Goal: Task Accomplishment & Management: Manage account settings

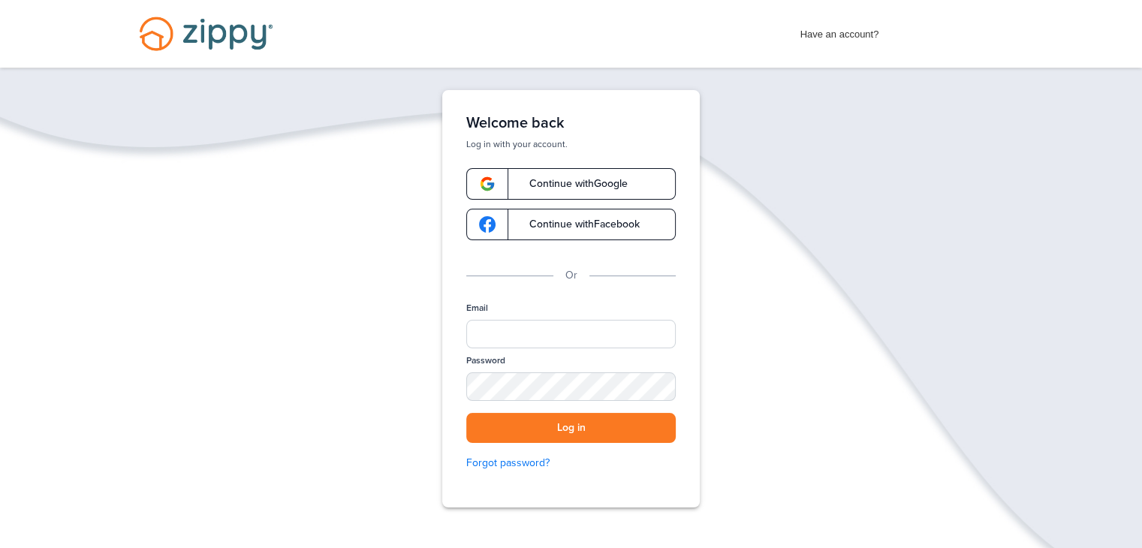
click at [484, 185] on img at bounding box center [487, 184] width 17 height 17
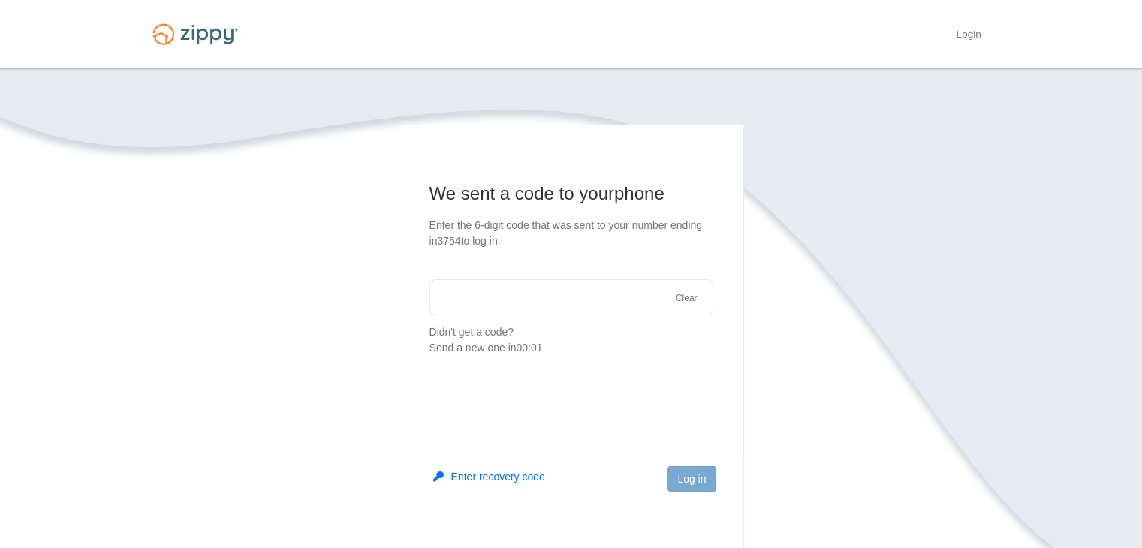
click at [435, 296] on input "text" at bounding box center [571, 297] width 284 height 36
type input "******"
click at [684, 478] on button "Log in" at bounding box center [691, 479] width 48 height 26
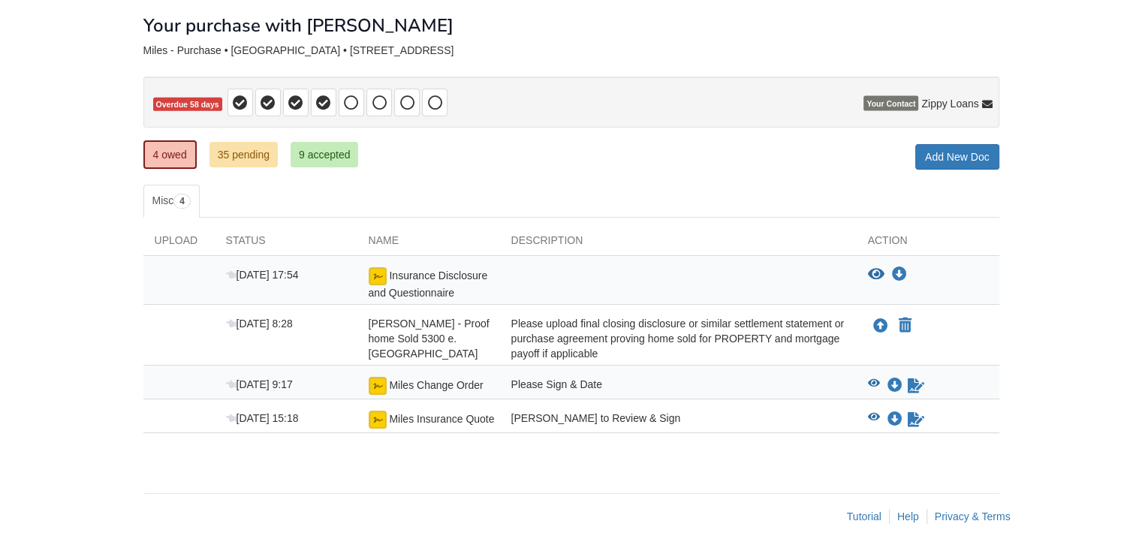
scroll to position [78, 0]
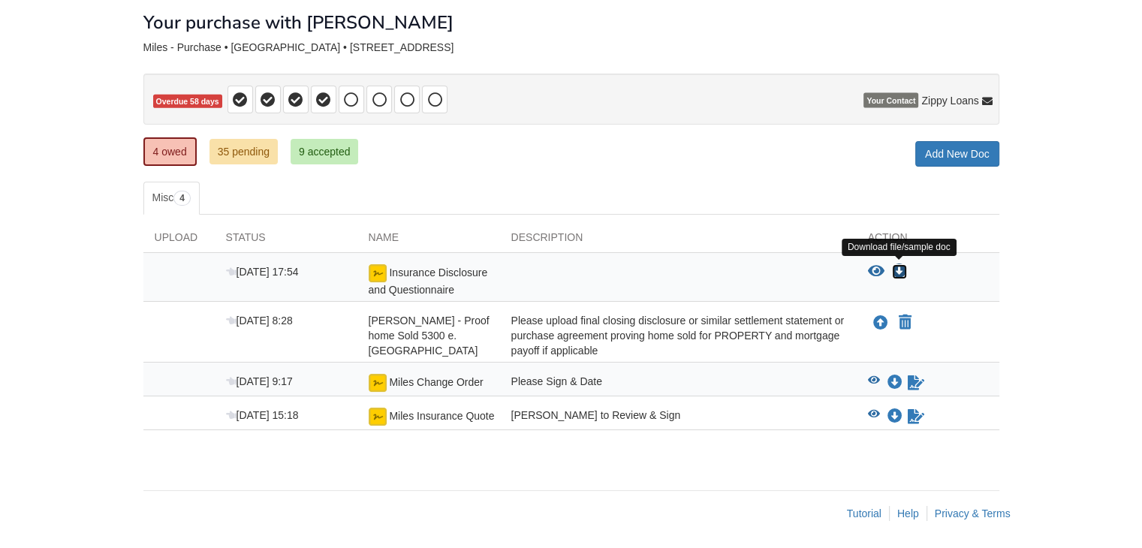
click at [904, 266] on icon "Download Insurance Disclosure and Questionnaire" at bounding box center [899, 271] width 15 height 15
click at [814, 128] on div "× × × Pending Add Document Notice document will be included in the email sent t…" at bounding box center [571, 232] width 856 height 485
click at [898, 269] on icon "Download Insurance Disclosure and Questionnaire" at bounding box center [899, 271] width 15 height 15
